Goal: Transaction & Acquisition: Purchase product/service

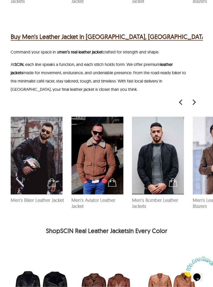
scroll to position [603, 0]
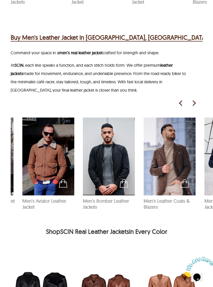
scroll to position [0, 61]
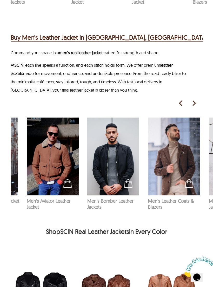
scroll to position [0, 35]
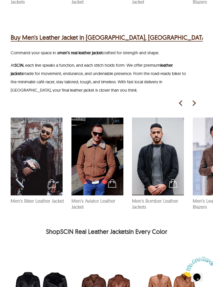
click at [169, 153] on img at bounding box center [158, 157] width 52 height 78
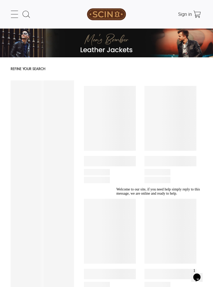
select select "********"
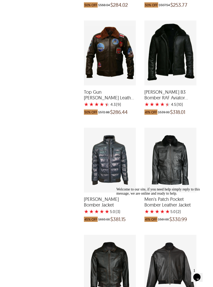
scroll to position [1246, 0]
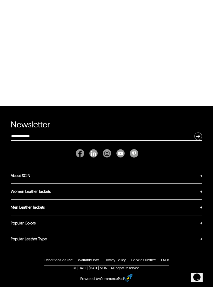
scroll to position [138, 0]
